Goal: Task Accomplishment & Management: Complete application form

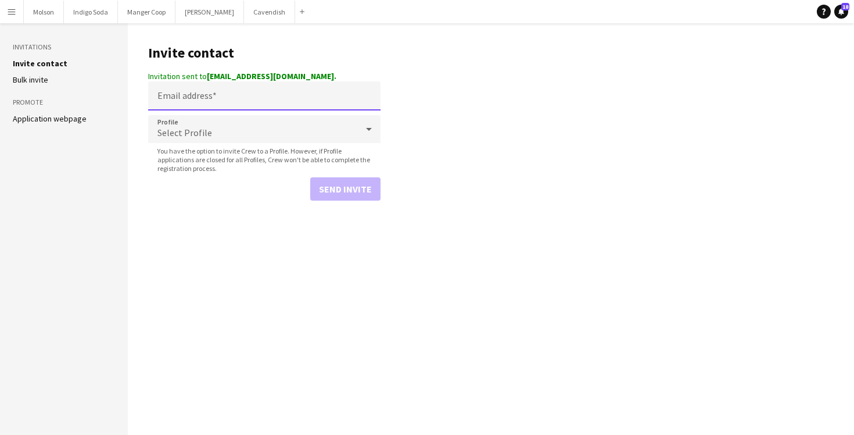
click at [218, 98] on input "Email address" at bounding box center [264, 95] width 232 height 29
paste input "**********"
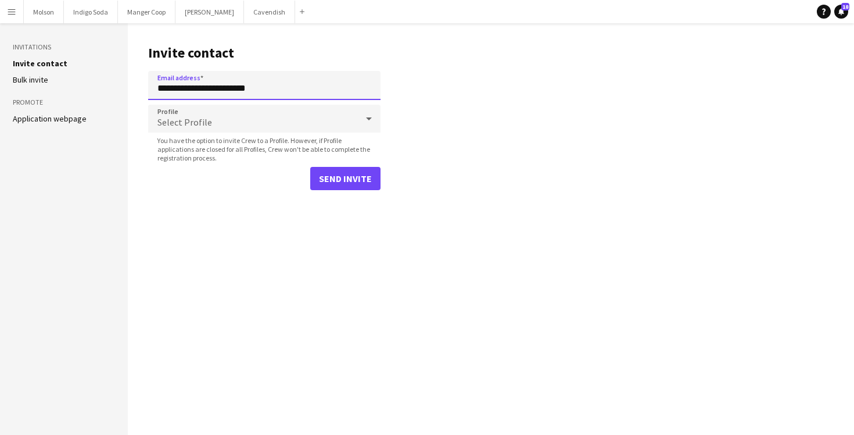
type input "**********"
click at [231, 124] on div "Select Profile" at bounding box center [252, 119] width 209 height 28
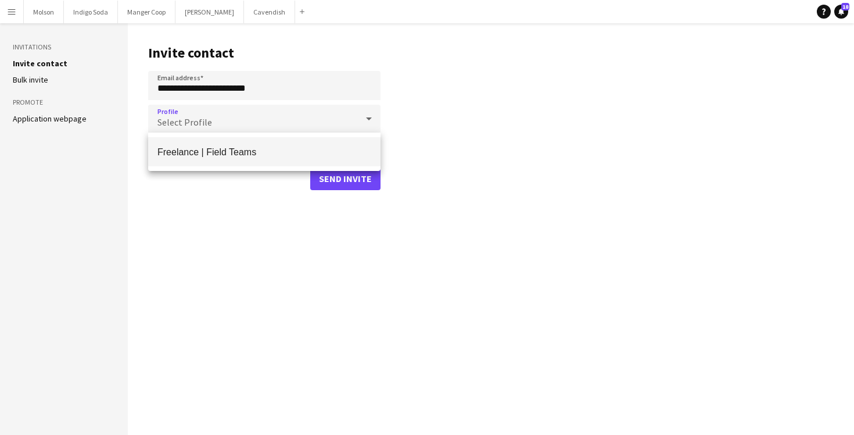
click at [224, 156] on span "Freelance | Field Teams" at bounding box center [264, 151] width 214 height 11
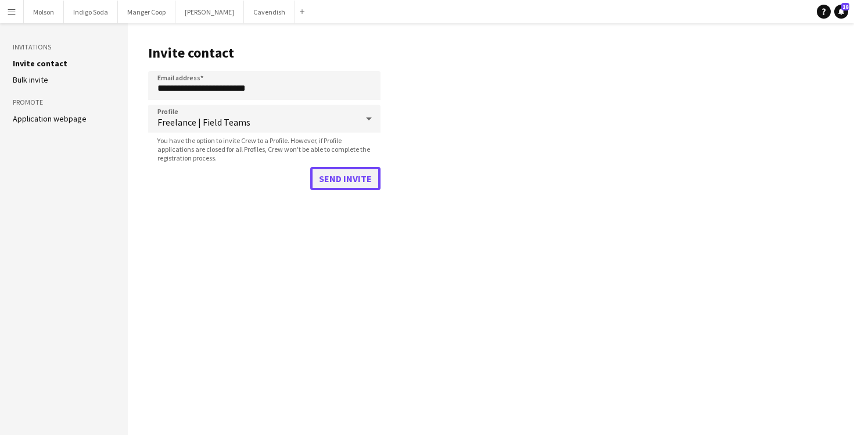
click at [350, 181] on button "Send invite" at bounding box center [345, 178] width 70 height 23
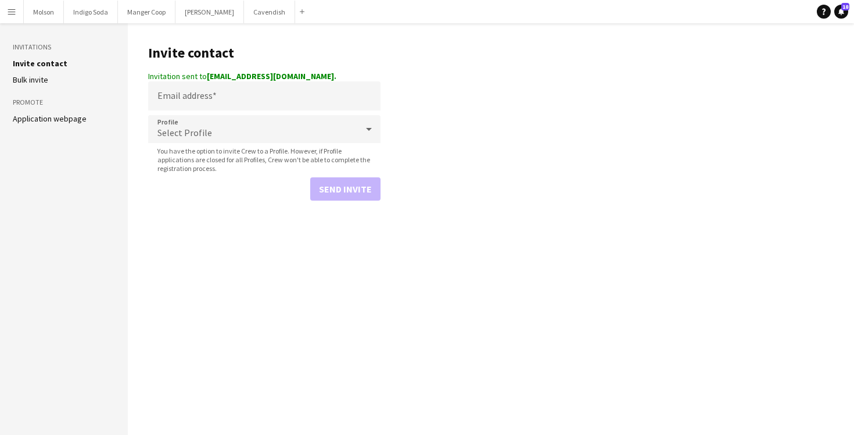
click at [12, 10] on app-icon "Menu" at bounding box center [11, 11] width 9 height 9
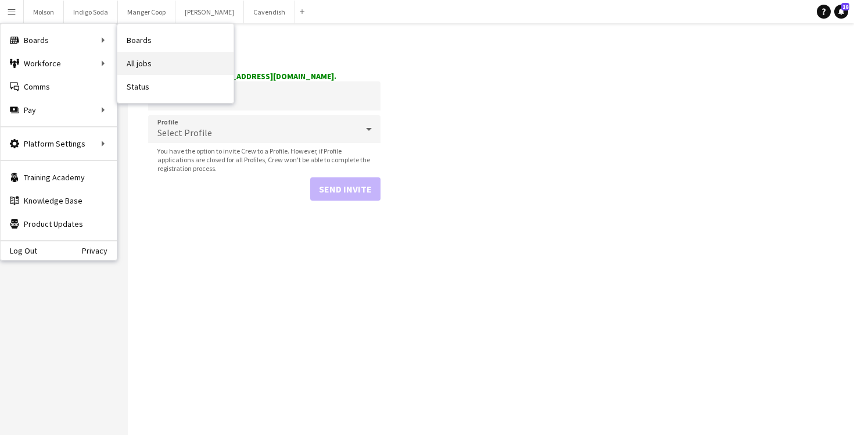
click at [135, 58] on link "All jobs" at bounding box center [175, 63] width 116 height 23
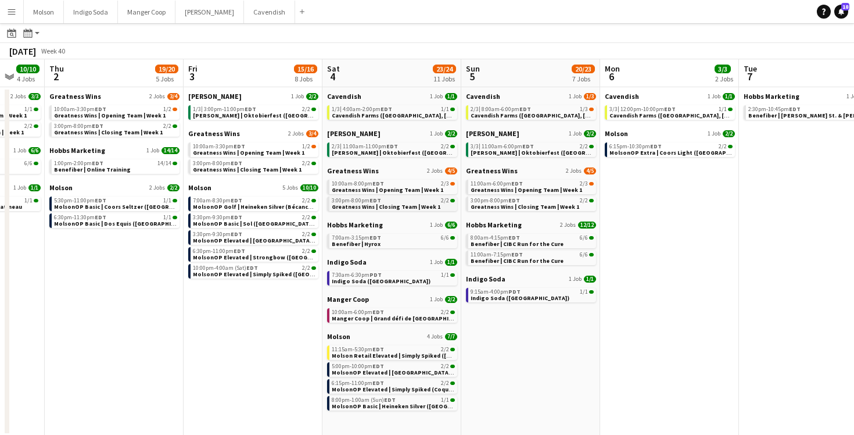
scroll to position [0, 399]
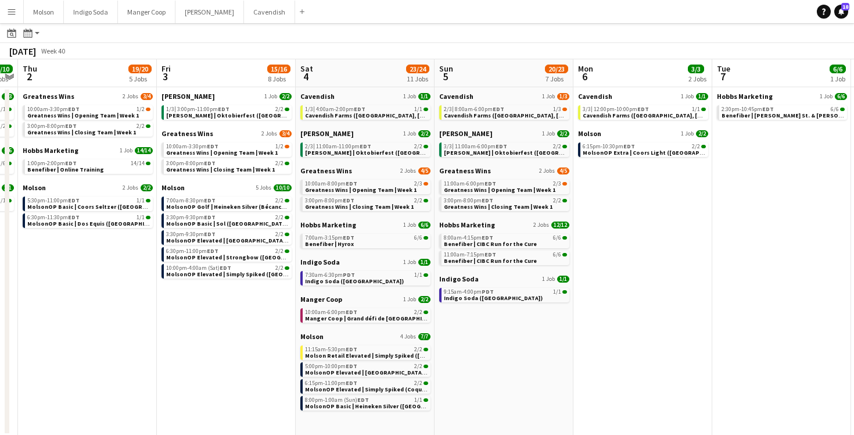
click at [10, 10] on app-icon "Menu" at bounding box center [11, 11] width 9 height 9
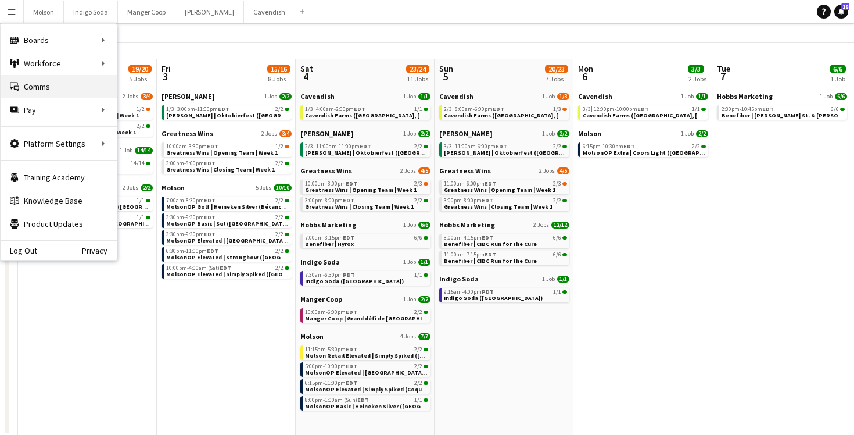
click at [18, 96] on link "Comms Comms" at bounding box center [59, 86] width 116 height 23
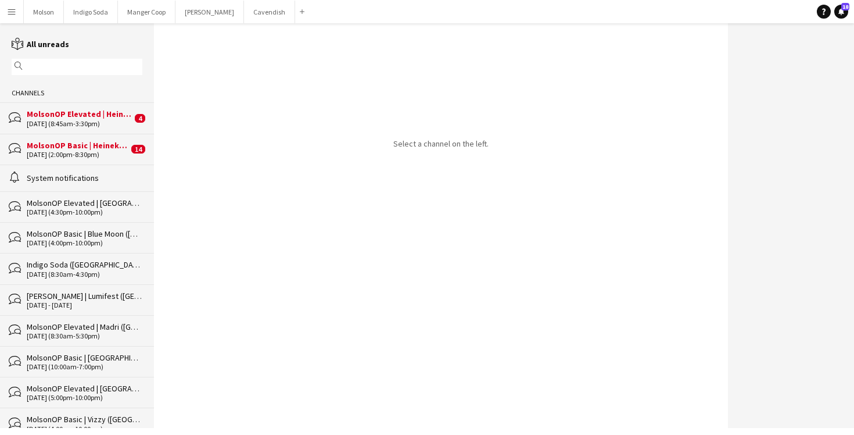
click at [66, 116] on div "MolsonOP Elevated | Heineken Silver (Lévis, [GEOGRAPHIC_DATA])" at bounding box center [79, 114] width 105 height 10
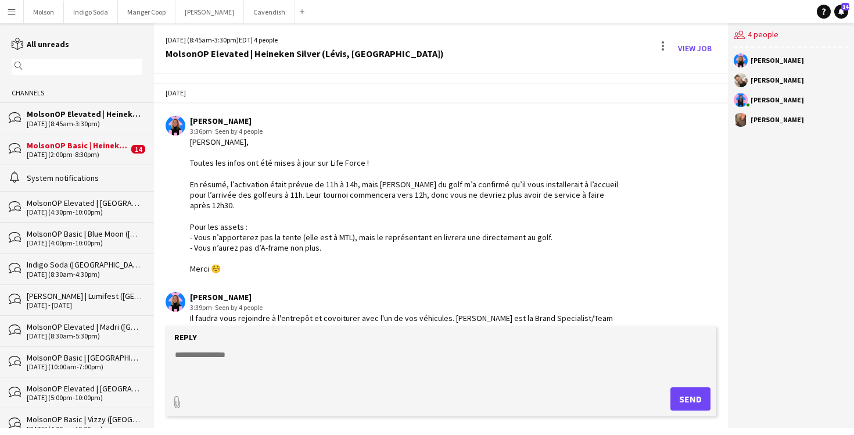
scroll to position [1570, 0]
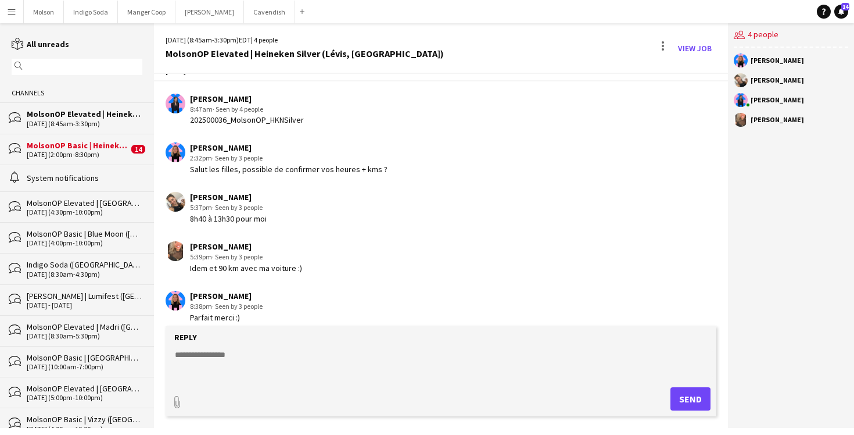
click at [56, 146] on div "MolsonOP Basic | Heineken Silver (Kitchener, [GEOGRAPHIC_DATA])" at bounding box center [78, 145] width 102 height 10
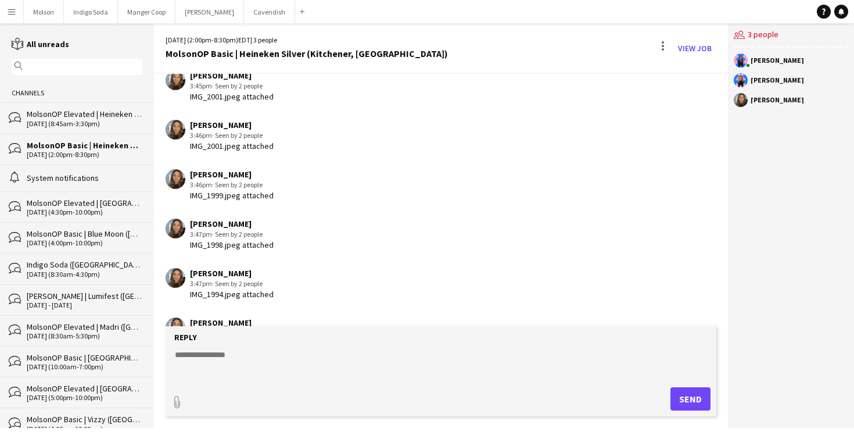
scroll to position [1241, 0]
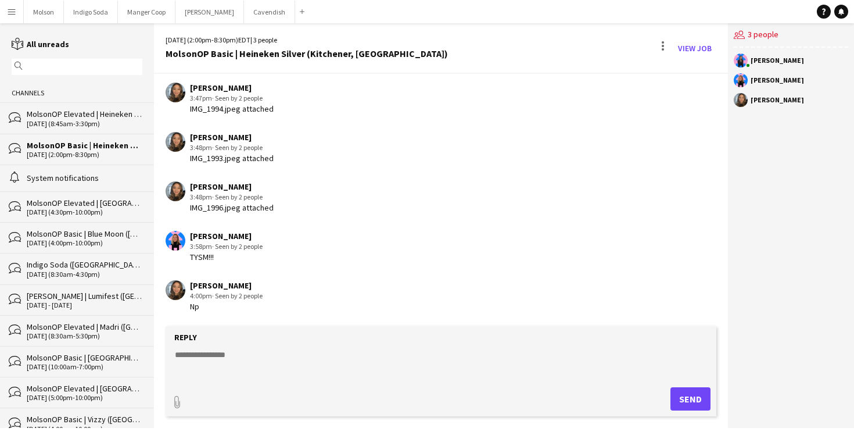
click at [8, 17] on button "Menu" at bounding box center [11, 11] width 23 height 23
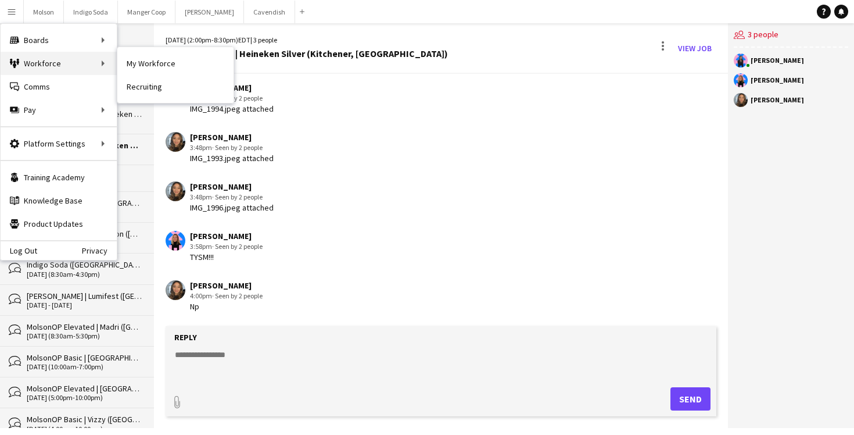
click at [41, 59] on div "Workforce Workforce" at bounding box center [59, 63] width 116 height 23
click at [164, 60] on link "All jobs" at bounding box center [175, 63] width 116 height 23
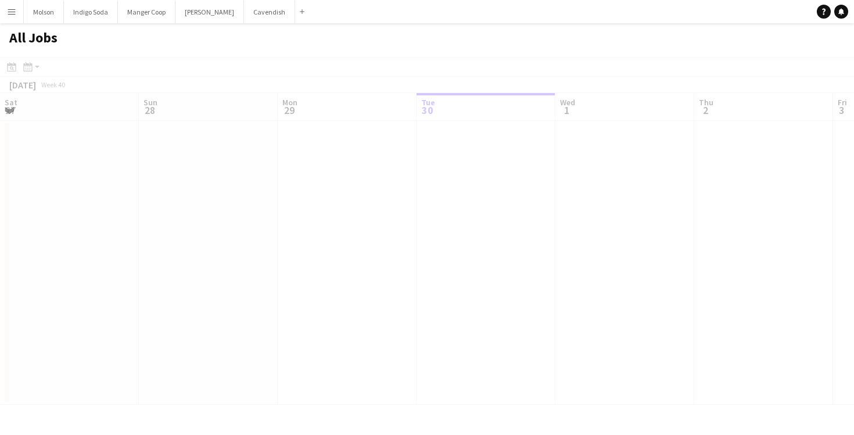
scroll to position [0, 278]
